Goal: Information Seeking & Learning: Learn about a topic

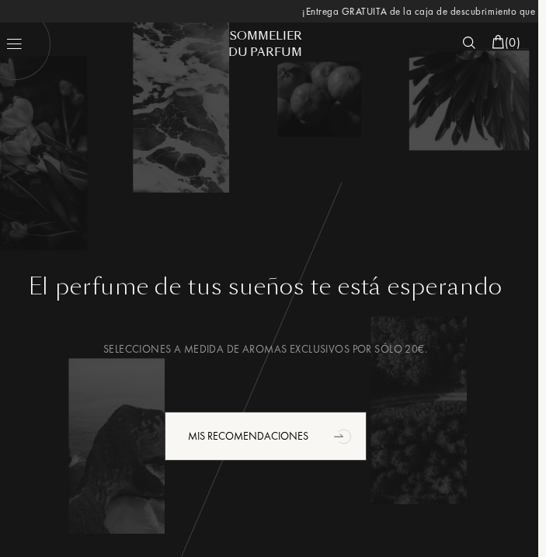
scroll to position [0, -397]
click at [472, 44] on img at bounding box center [469, 43] width 13 height 12
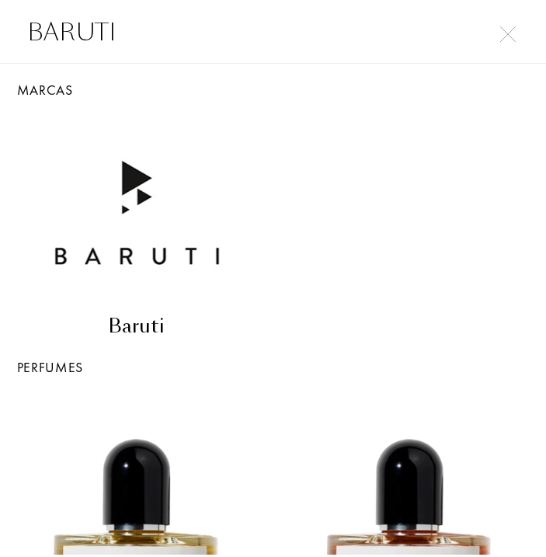
scroll to position [0, -267]
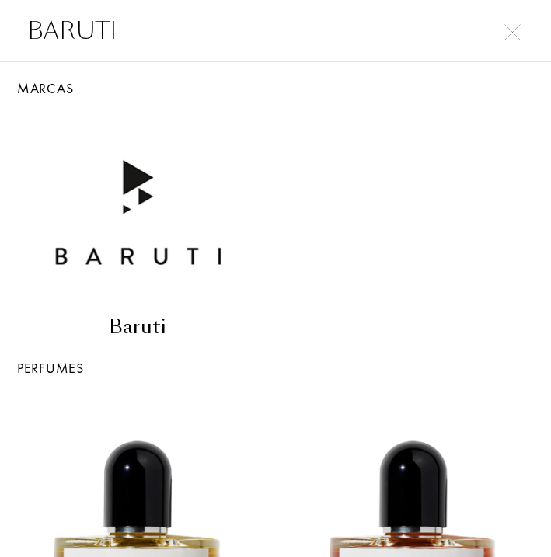
type input "BARUTI"
click at [138, 242] on img at bounding box center [138, 214] width 184 height 184
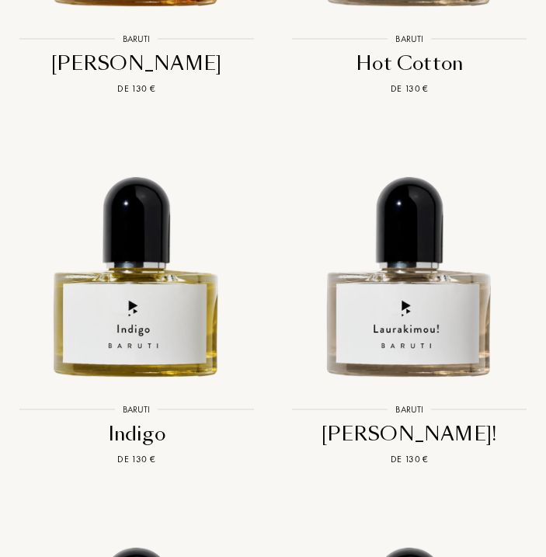
click at [139, 253] on img at bounding box center [137, 252] width 274 height 274
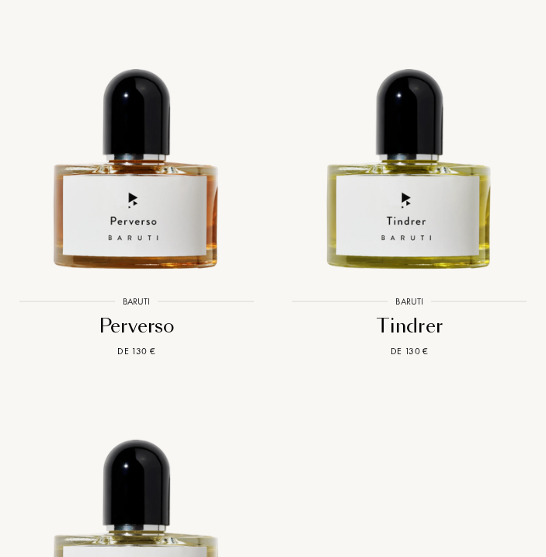
click at [142, 164] on img at bounding box center [137, 144] width 274 height 274
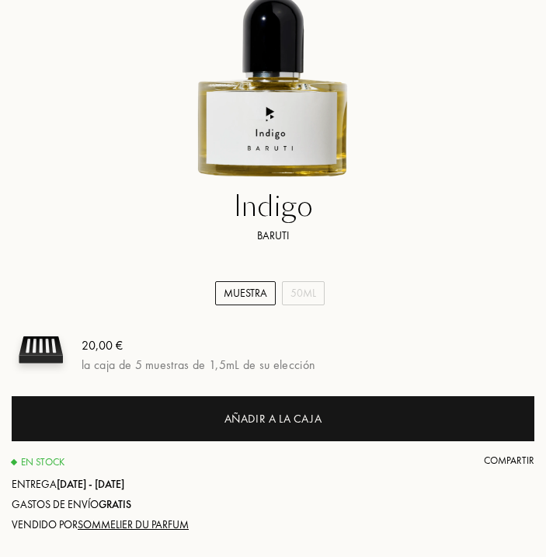
scroll to position [0, -375]
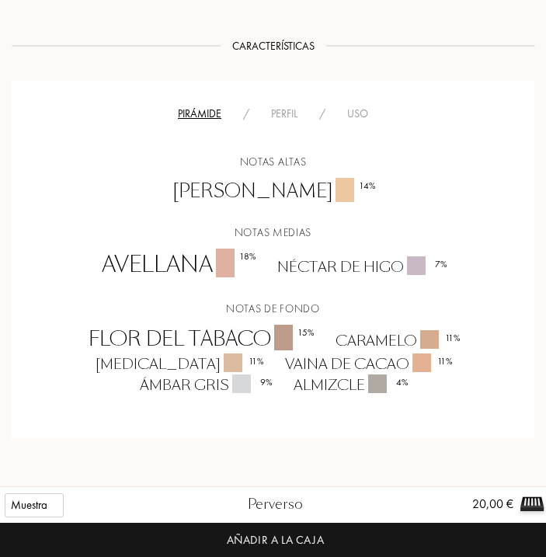
scroll to position [0, -397]
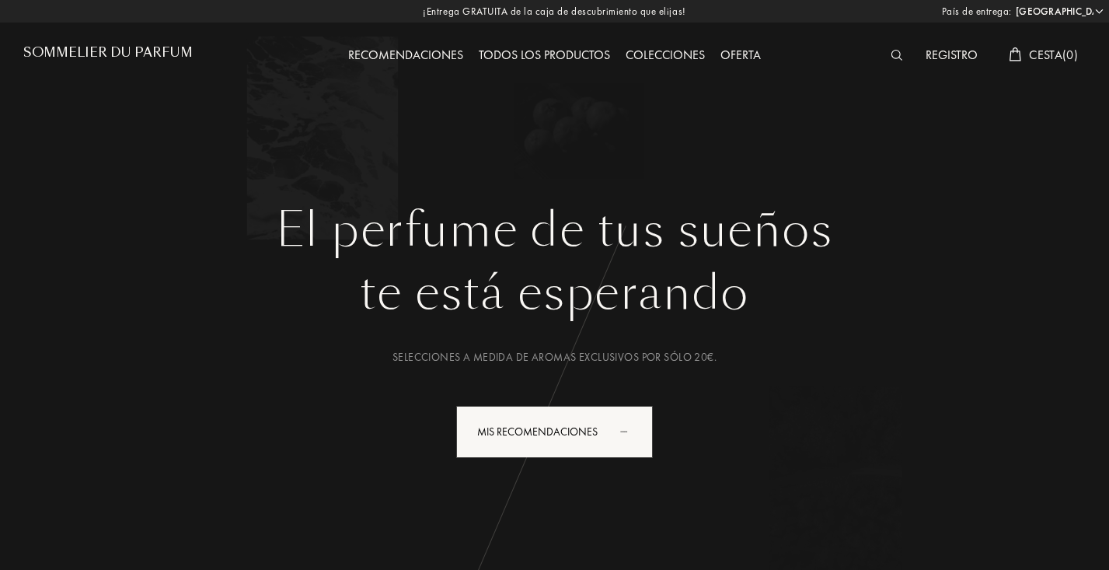
select select "FR"
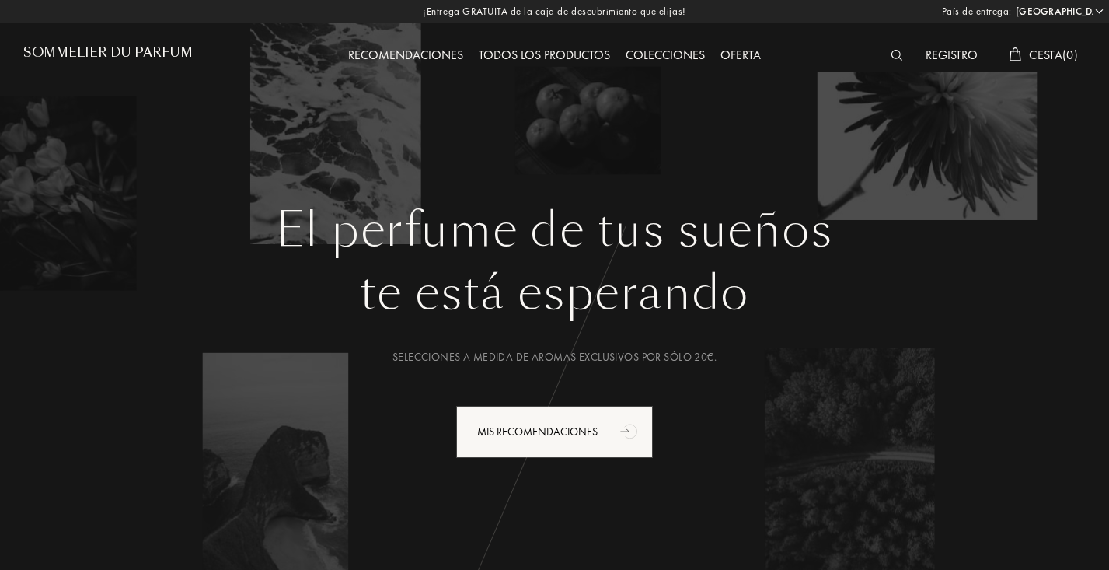
click at [909, 213] on h1 "El perfume de tus sueños" at bounding box center [554, 230] width 1039 height 56
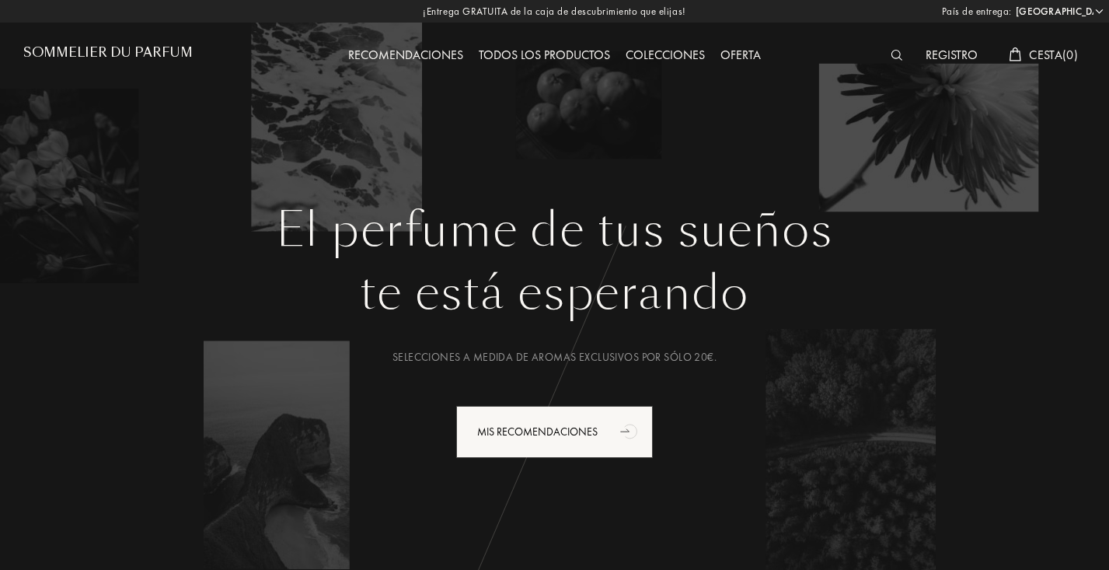
click at [949, 58] on div "Registro" at bounding box center [952, 56] width 68 height 20
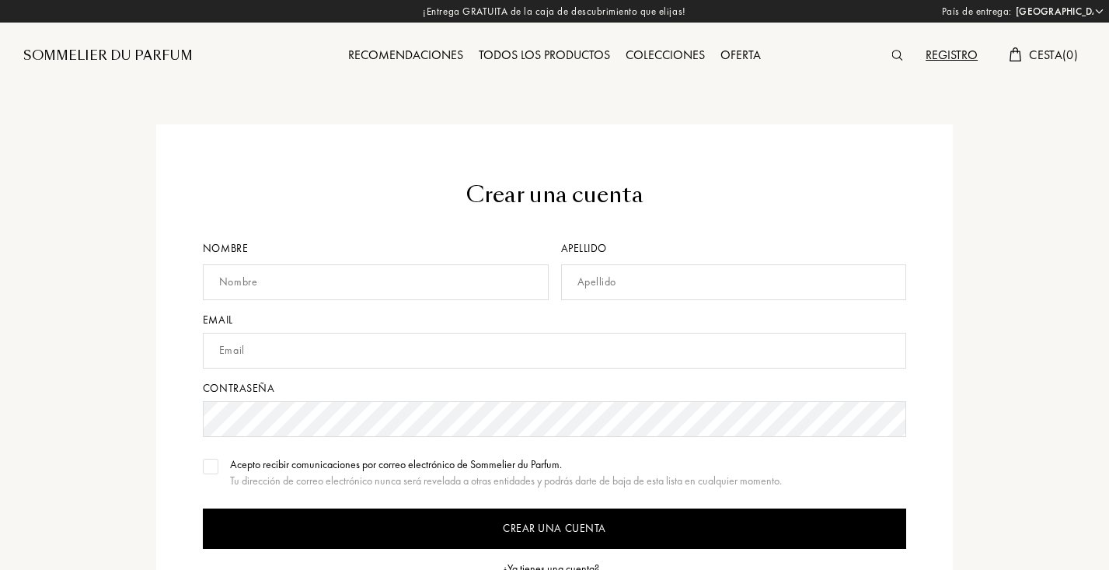
select select "FR"
click at [1037, 57] on span "Cesta ( 0 )" at bounding box center [1053, 55] width 49 height 16
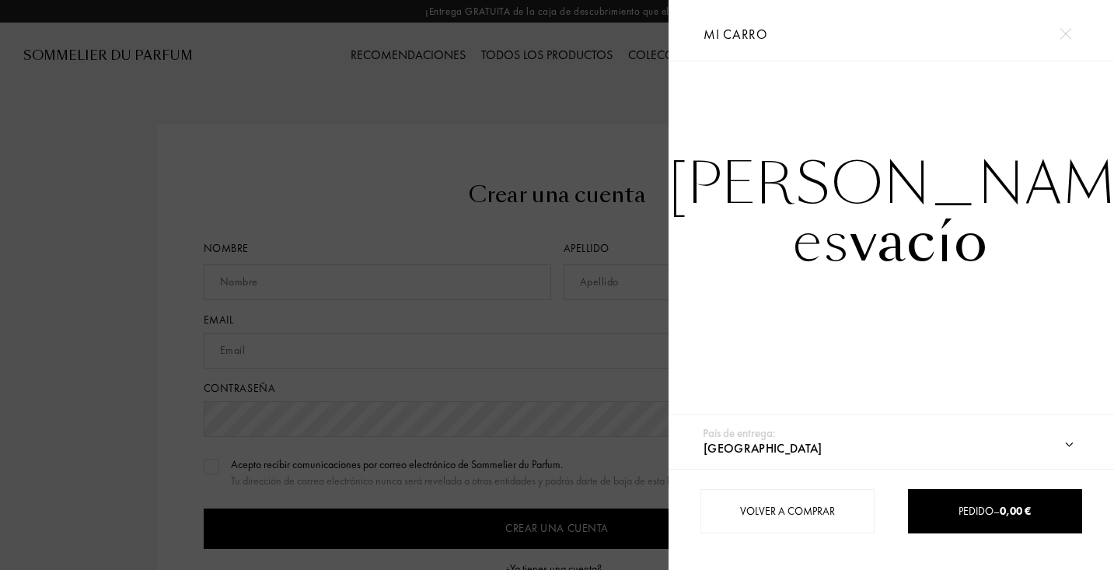
click at [619, 92] on div at bounding box center [334, 285] width 669 height 570
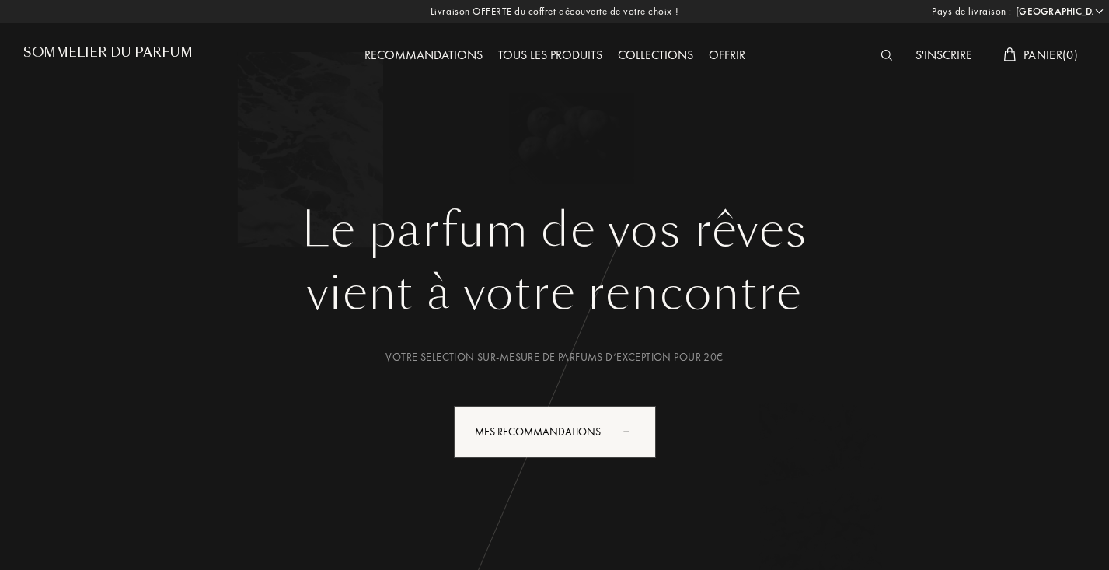
select select "FR"
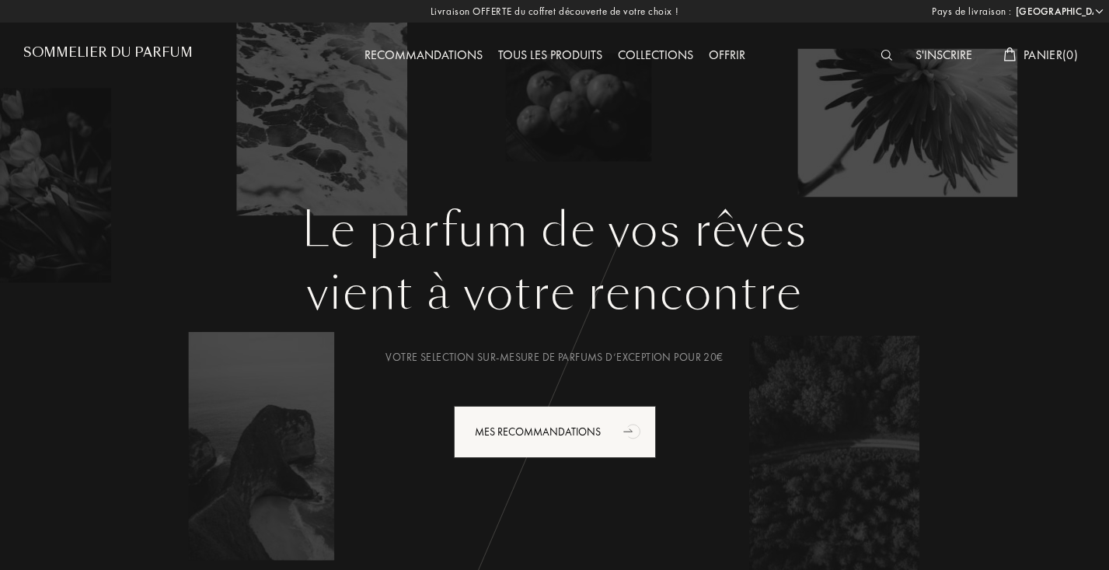
click at [546, 59] on div "Tous les produits" at bounding box center [551, 56] width 120 height 20
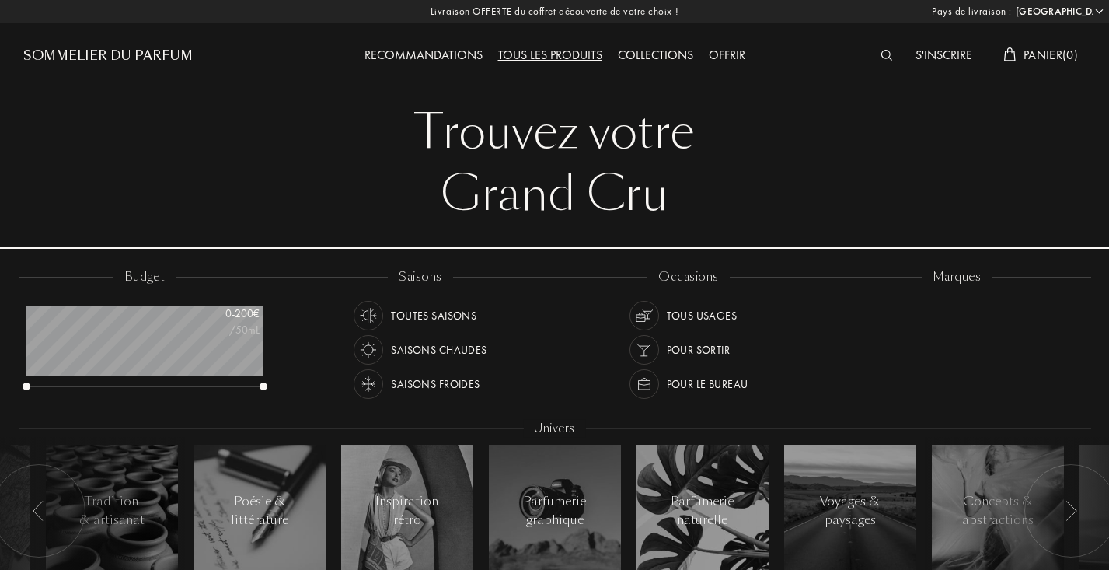
select select "FR"
click at [875, 58] on div at bounding box center [890, 56] width 35 height 20
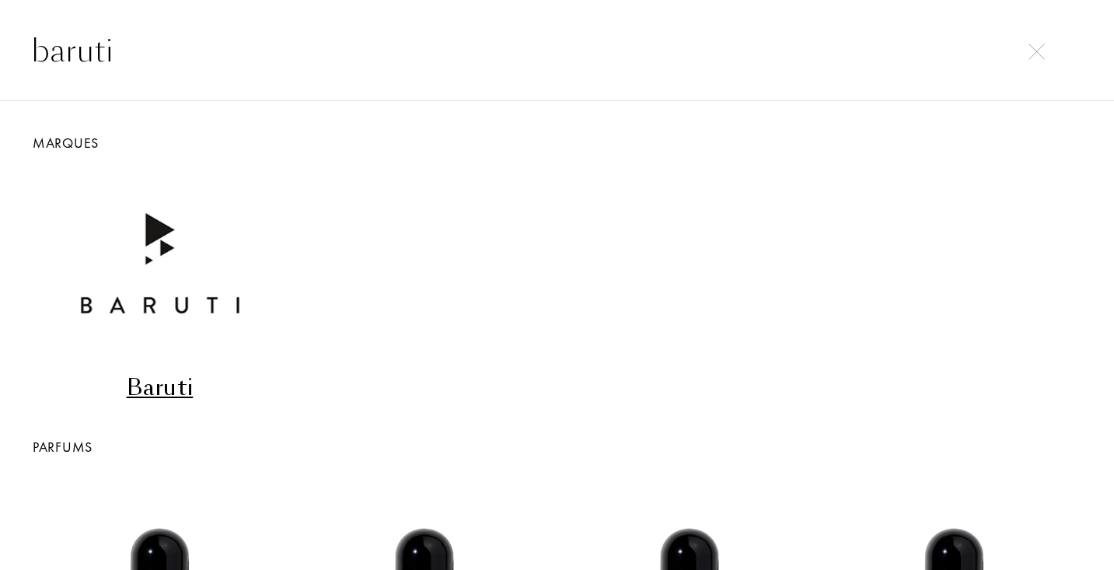
type input "baruti"
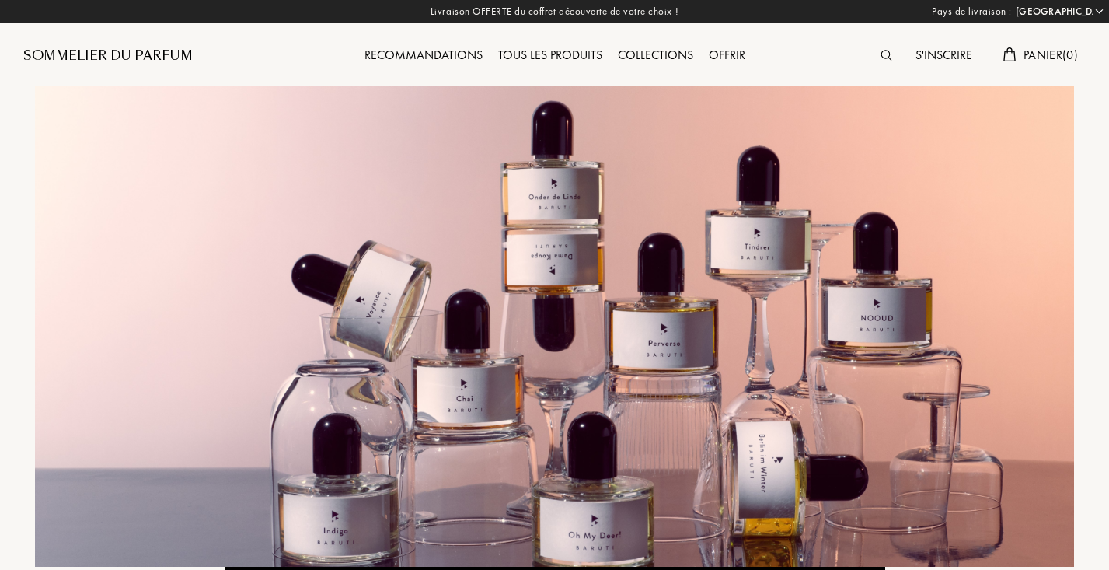
select select "FR"
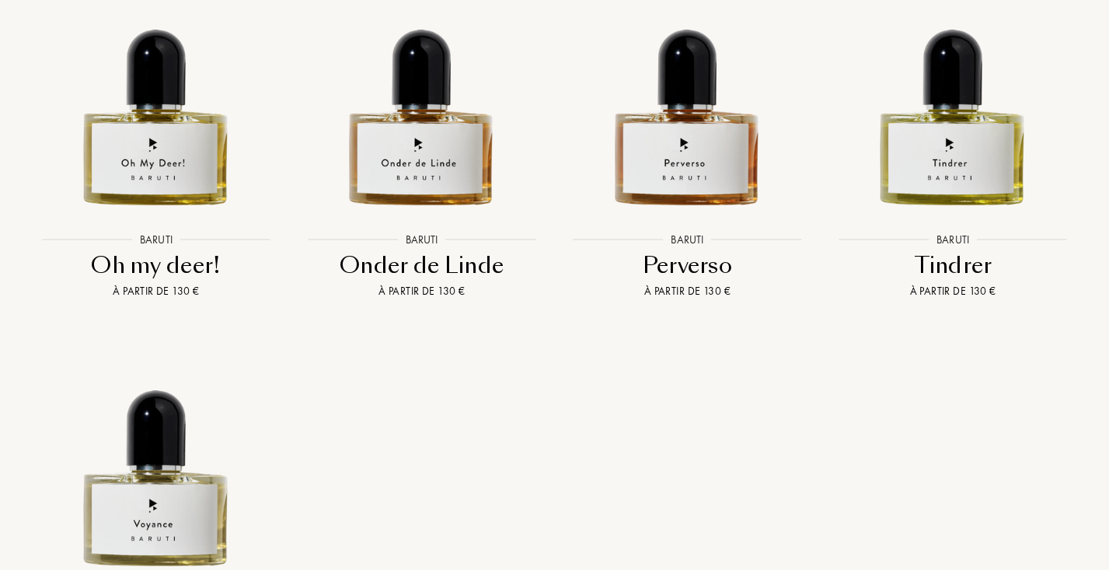
scroll to position [2620, 0]
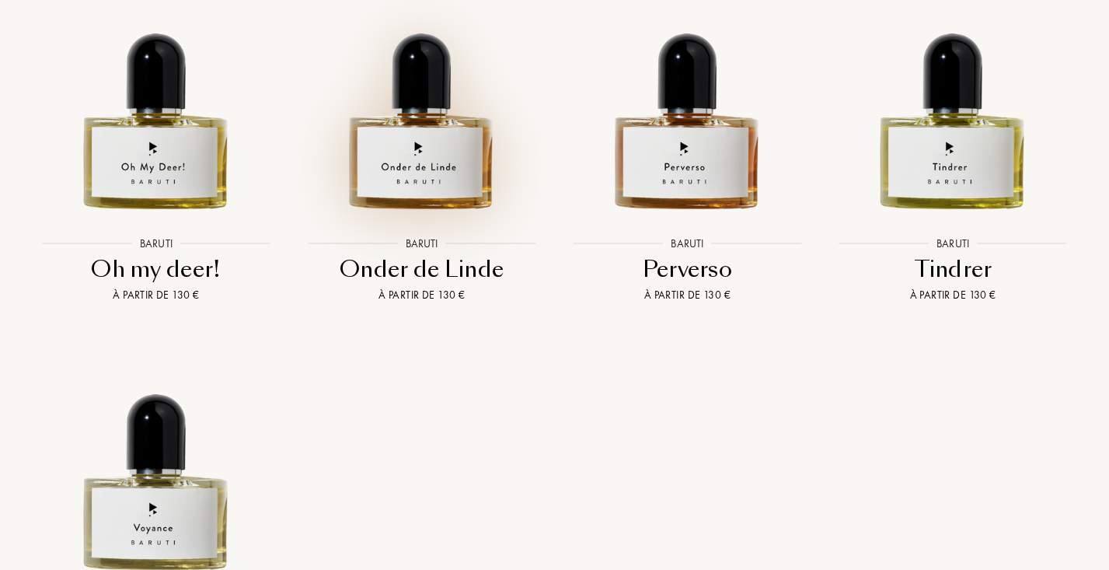
click at [424, 106] on img at bounding box center [421, 98] width 239 height 239
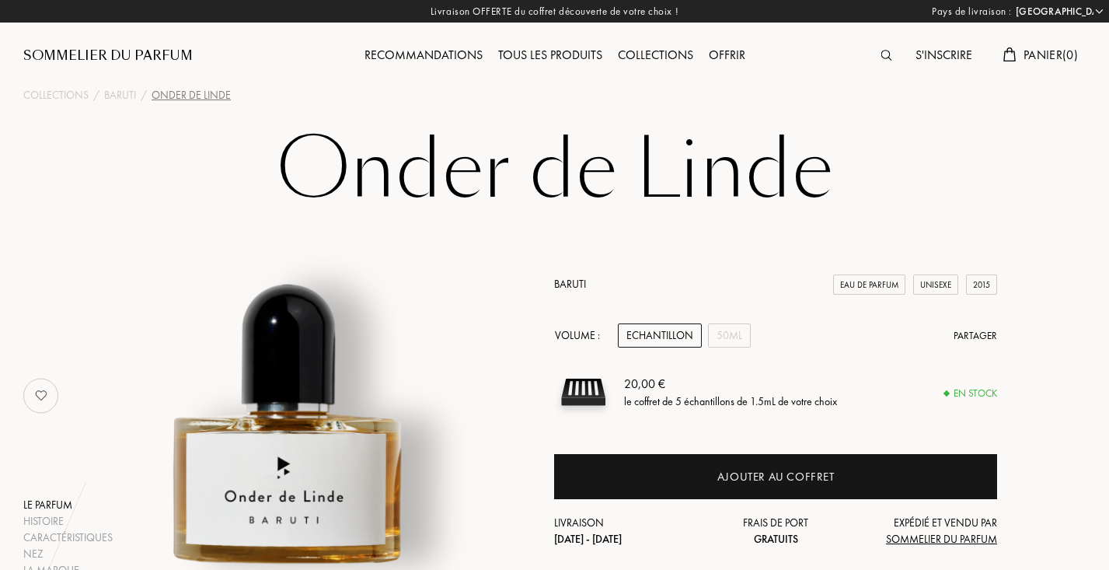
select select "FR"
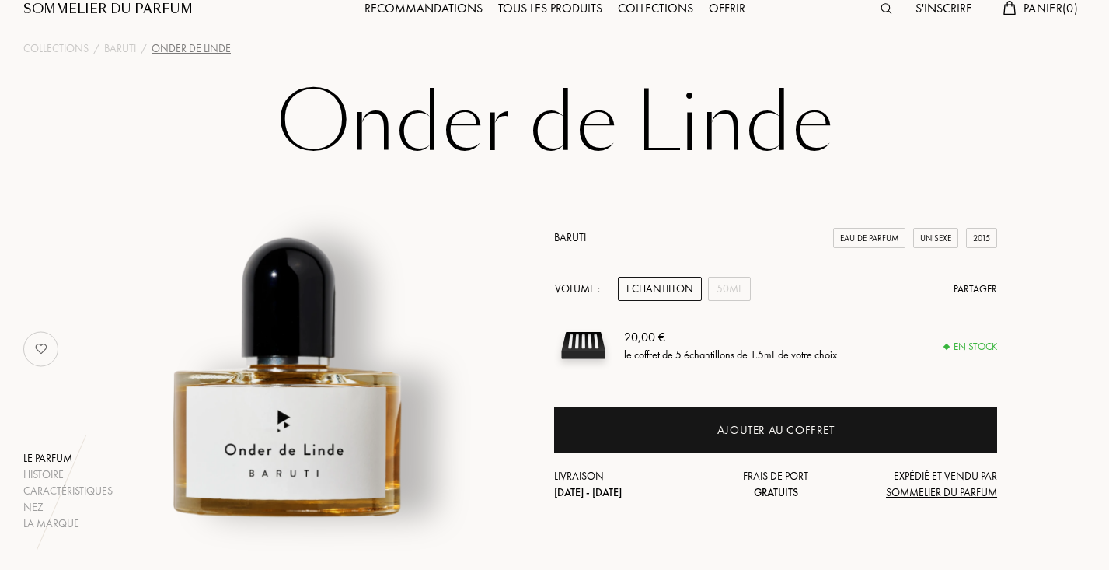
scroll to position [68, 0]
